Goal: Task Accomplishment & Management: Manage account settings

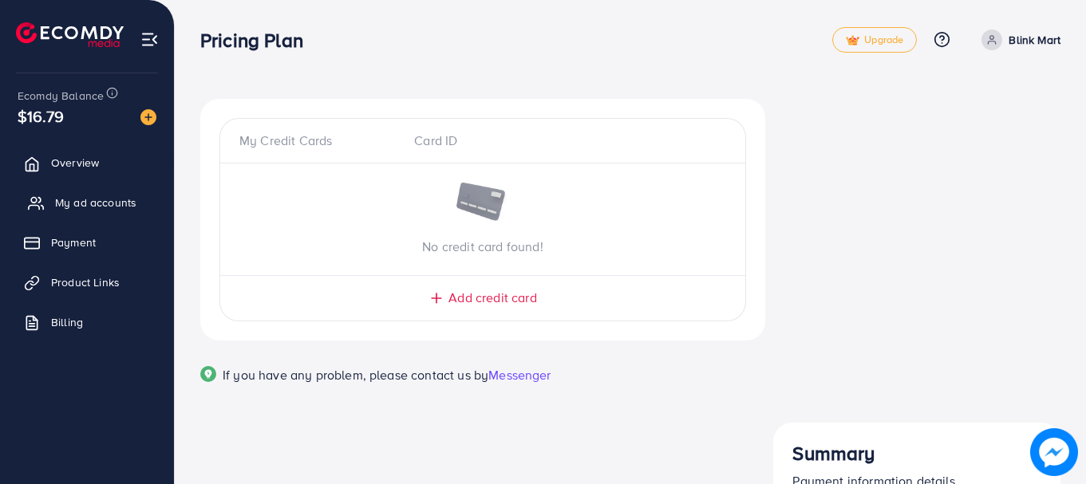
click at [62, 196] on span "My ad accounts" at bounding box center [95, 203] width 81 height 16
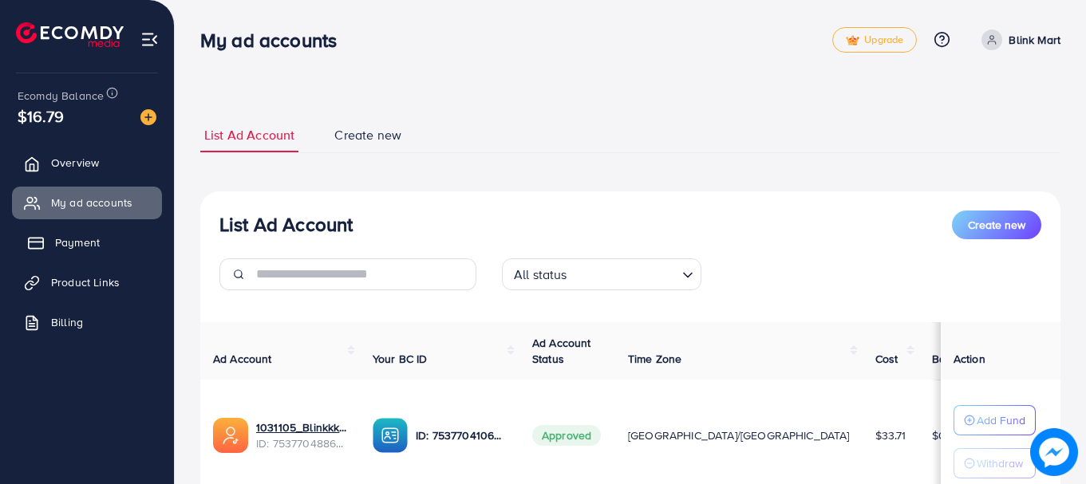
click at [98, 239] on span "Payment" at bounding box center [77, 243] width 45 height 16
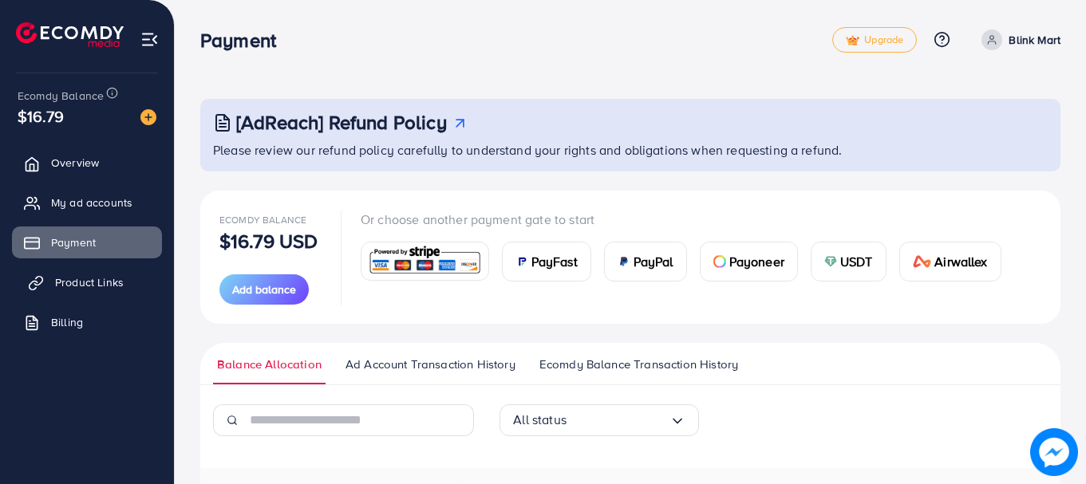
click at [101, 277] on span "Product Links" at bounding box center [89, 282] width 69 height 16
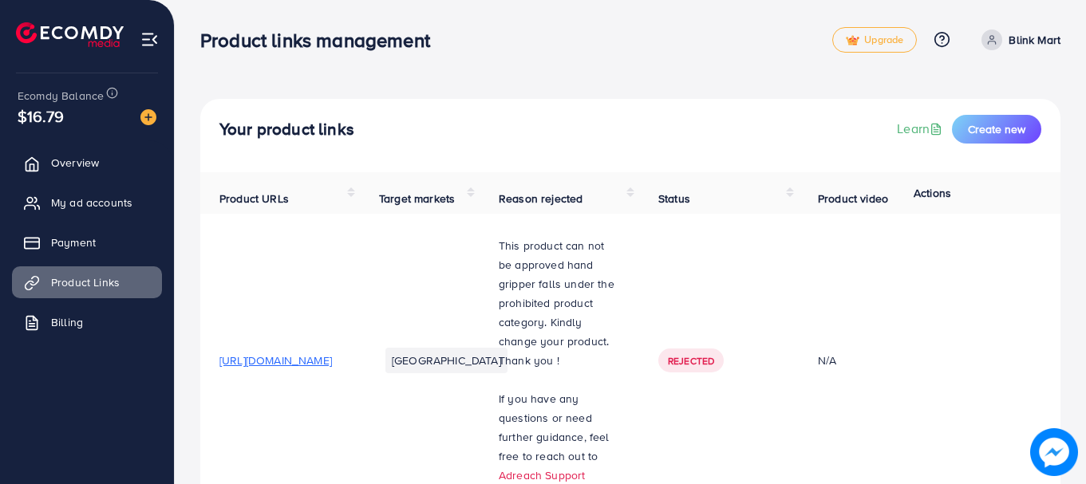
click at [332, 366] on span "[URL][DOMAIN_NAME]" at bounding box center [275, 361] width 113 height 16
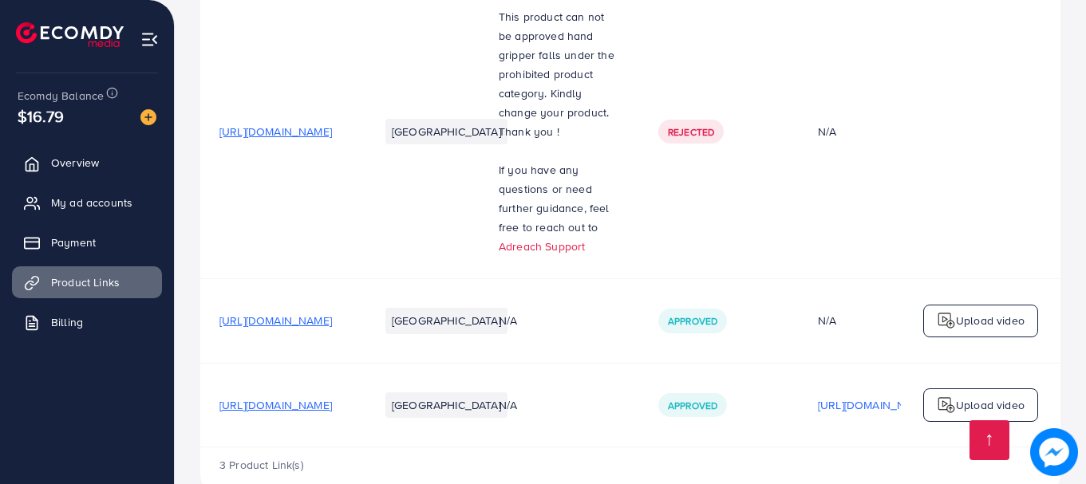
scroll to position [273, 0]
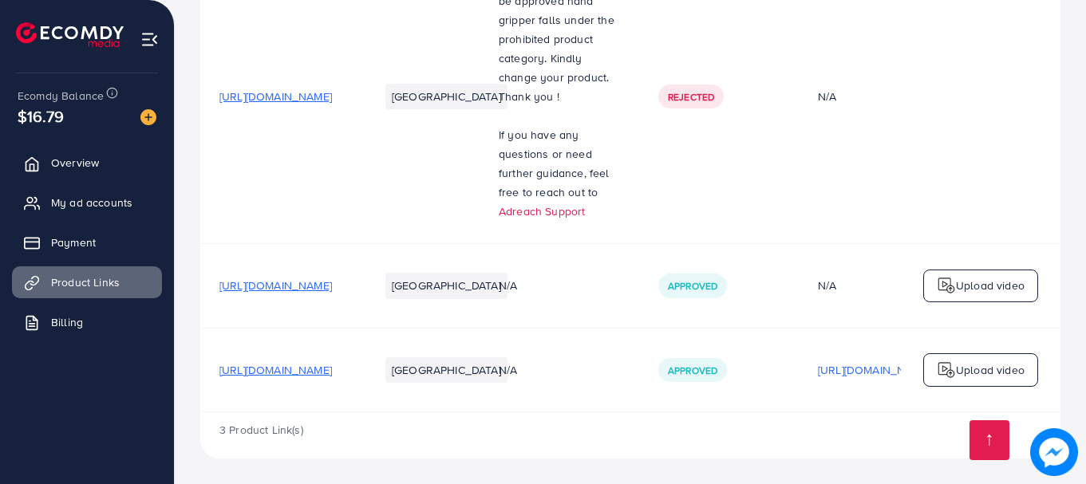
click at [332, 278] on span "[URL][DOMAIN_NAME]" at bounding box center [275, 286] width 113 height 16
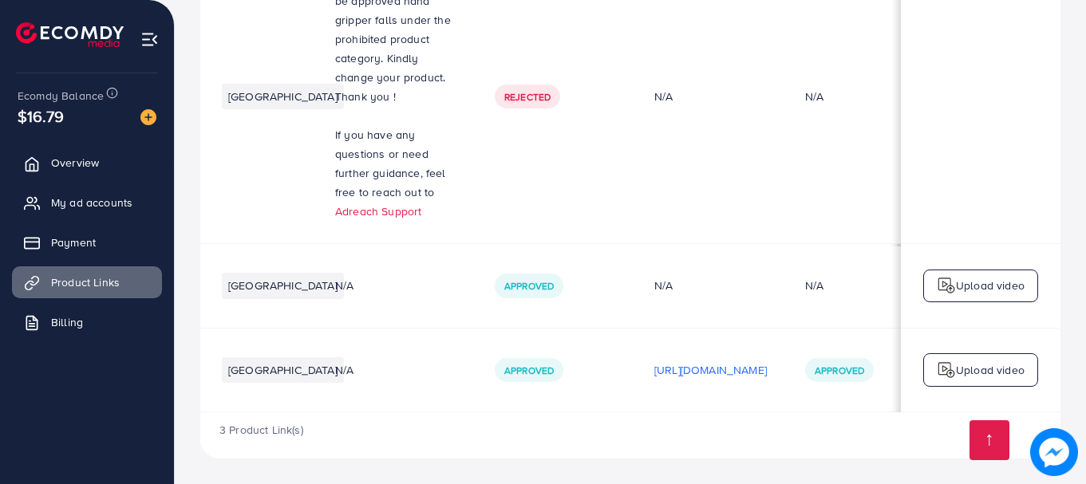
scroll to position [0, 147]
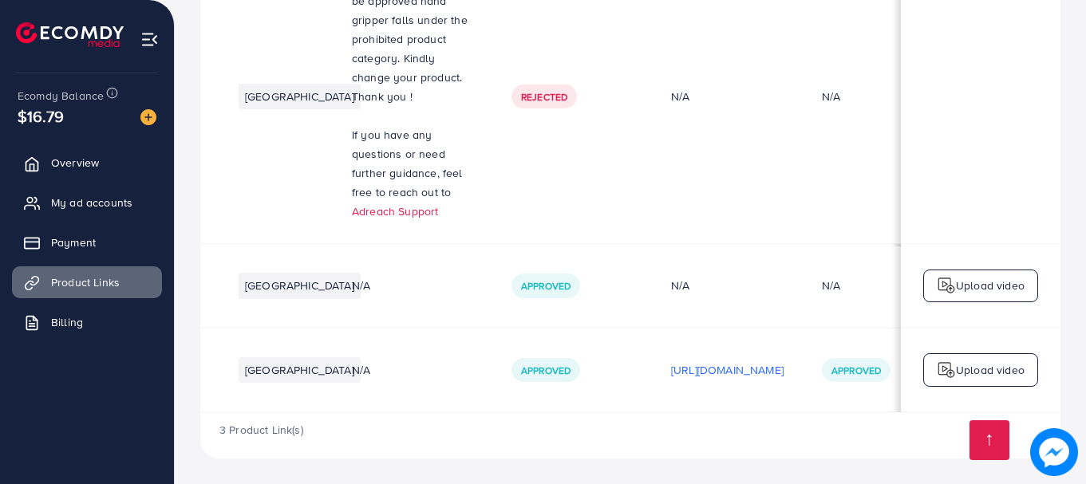
click at [185, 365] on span "[URL][DOMAIN_NAME]" at bounding box center [129, 370] width 113 height 16
